Goal: Transaction & Acquisition: Purchase product/service

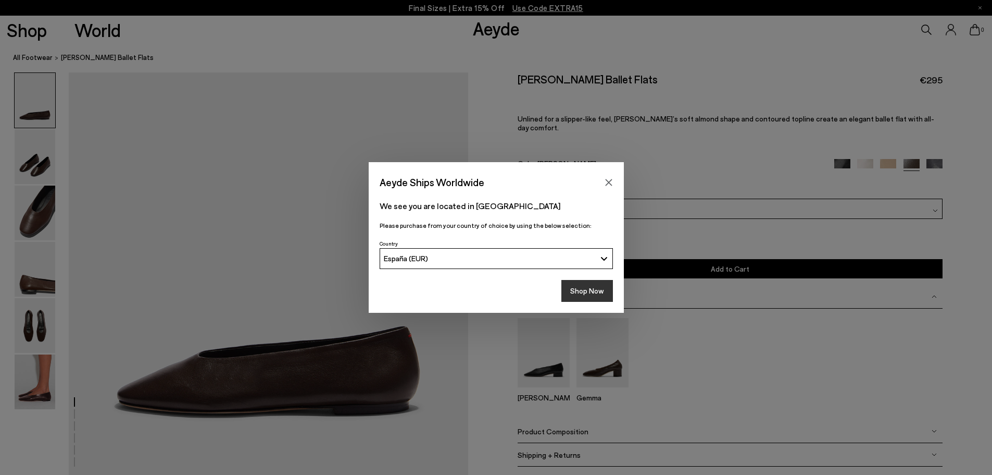
click at [588, 293] on button "Shop Now" at bounding box center [588, 291] width 52 height 22
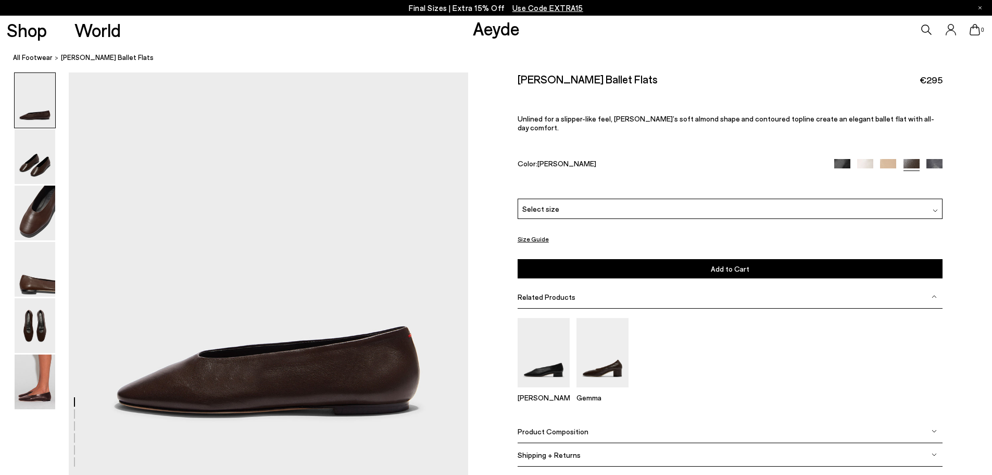
click at [590, 198] on div "Select size" at bounding box center [730, 208] width 425 height 20
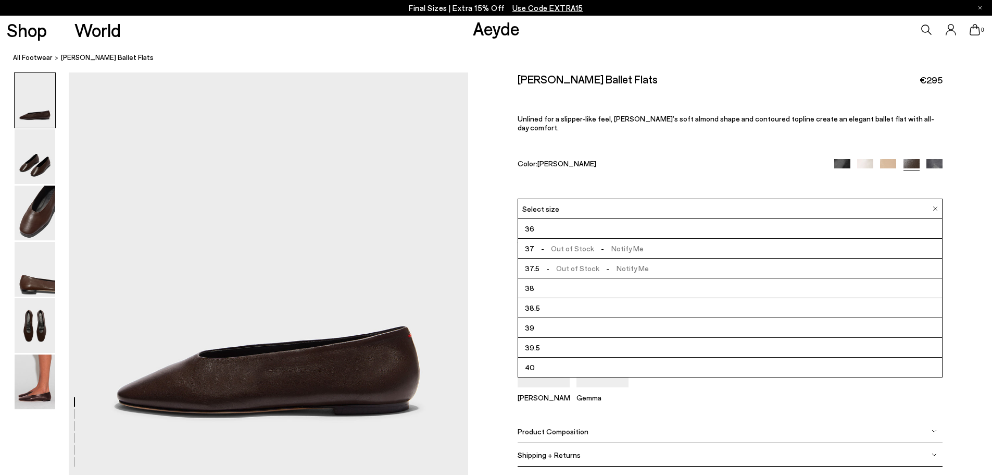
click at [545, 283] on li "38" at bounding box center [730, 288] width 424 height 20
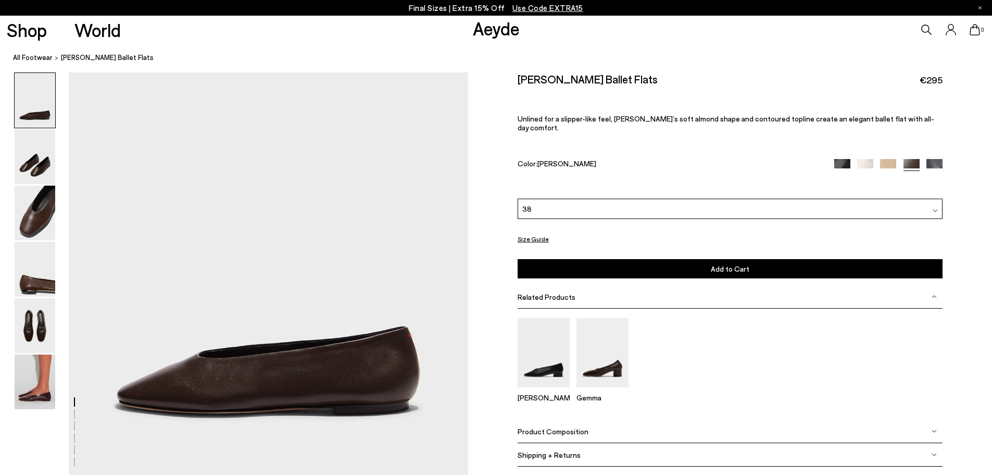
click at [565, 201] on div "38" at bounding box center [730, 208] width 425 height 20
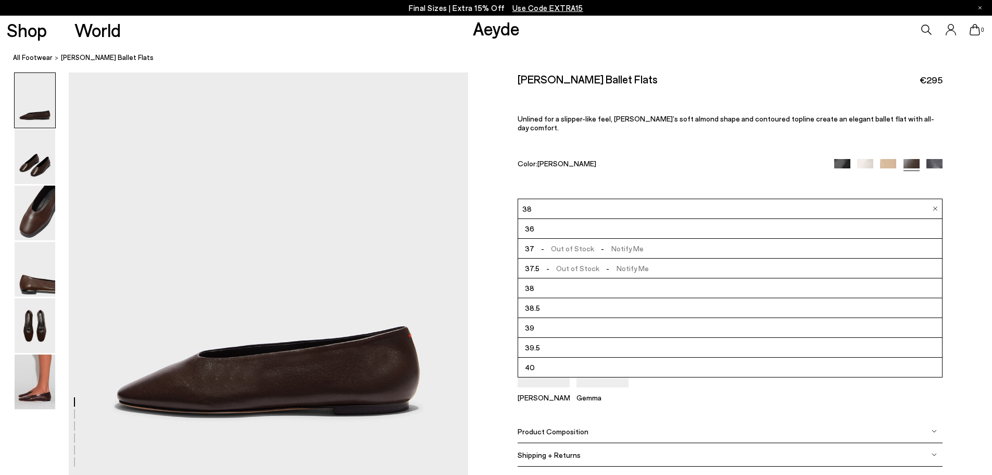
click at [547, 298] on li "38.5" at bounding box center [730, 308] width 424 height 20
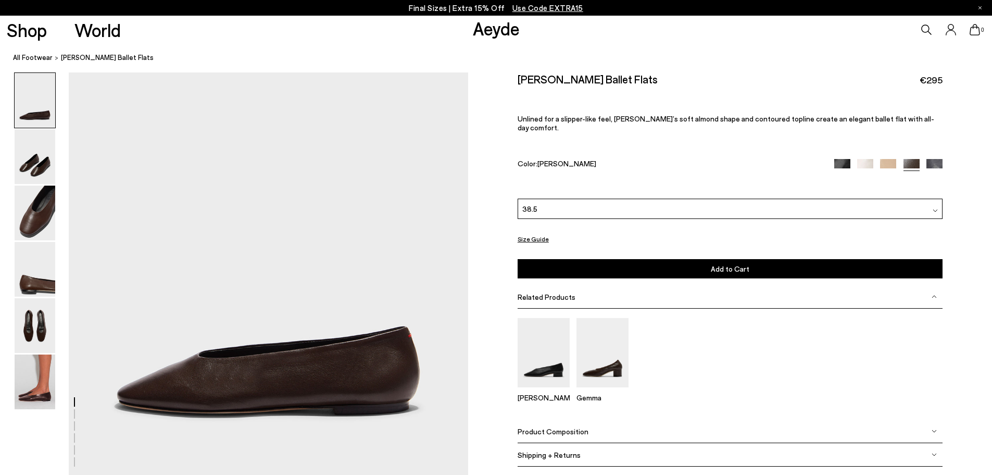
click at [688, 248] on div "Please Select a Color Moka Nappa Black Nappa Creamy Nappa Latte Nappa Moka Napp…" at bounding box center [730, 238] width 425 height 80
click at [722, 264] on span "Add to Cart" at bounding box center [730, 268] width 39 height 9
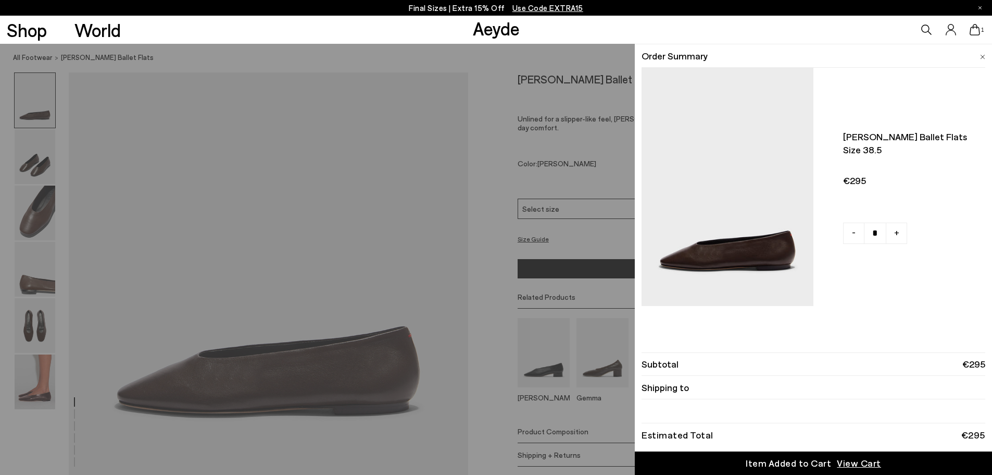
click at [971, 31] on icon at bounding box center [975, 29] width 10 height 11
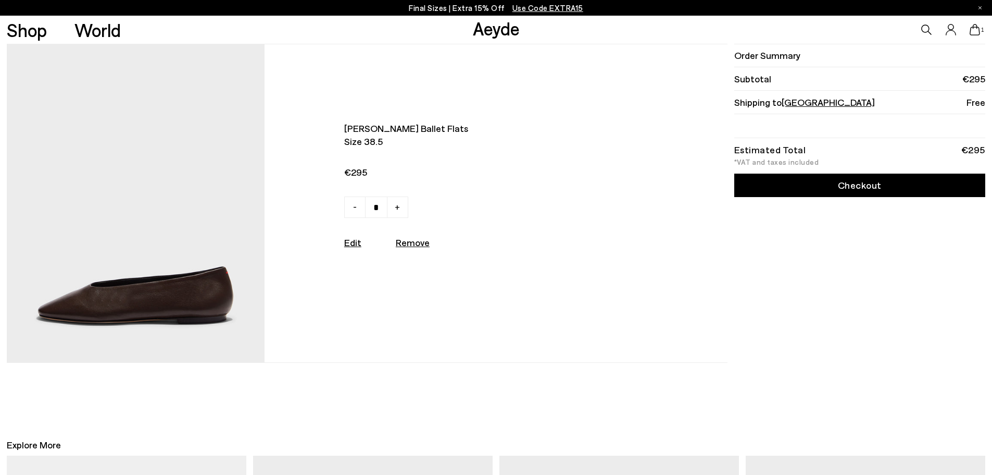
click at [849, 188] on link "Checkout" at bounding box center [860, 184] width 251 height 23
